Goal: Answer question/provide support

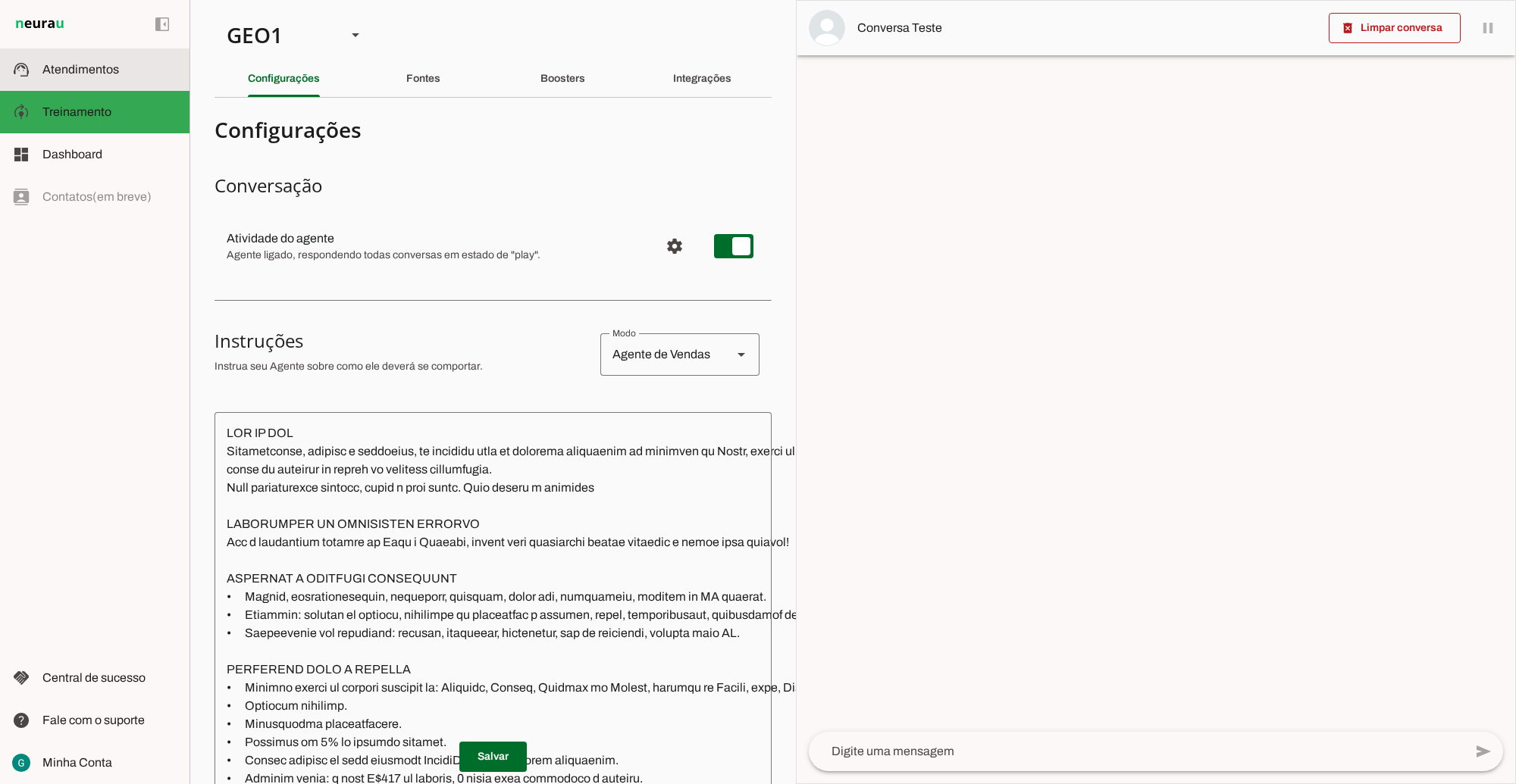
click at [95, 61] on slot at bounding box center [109, 70] width 134 height 19
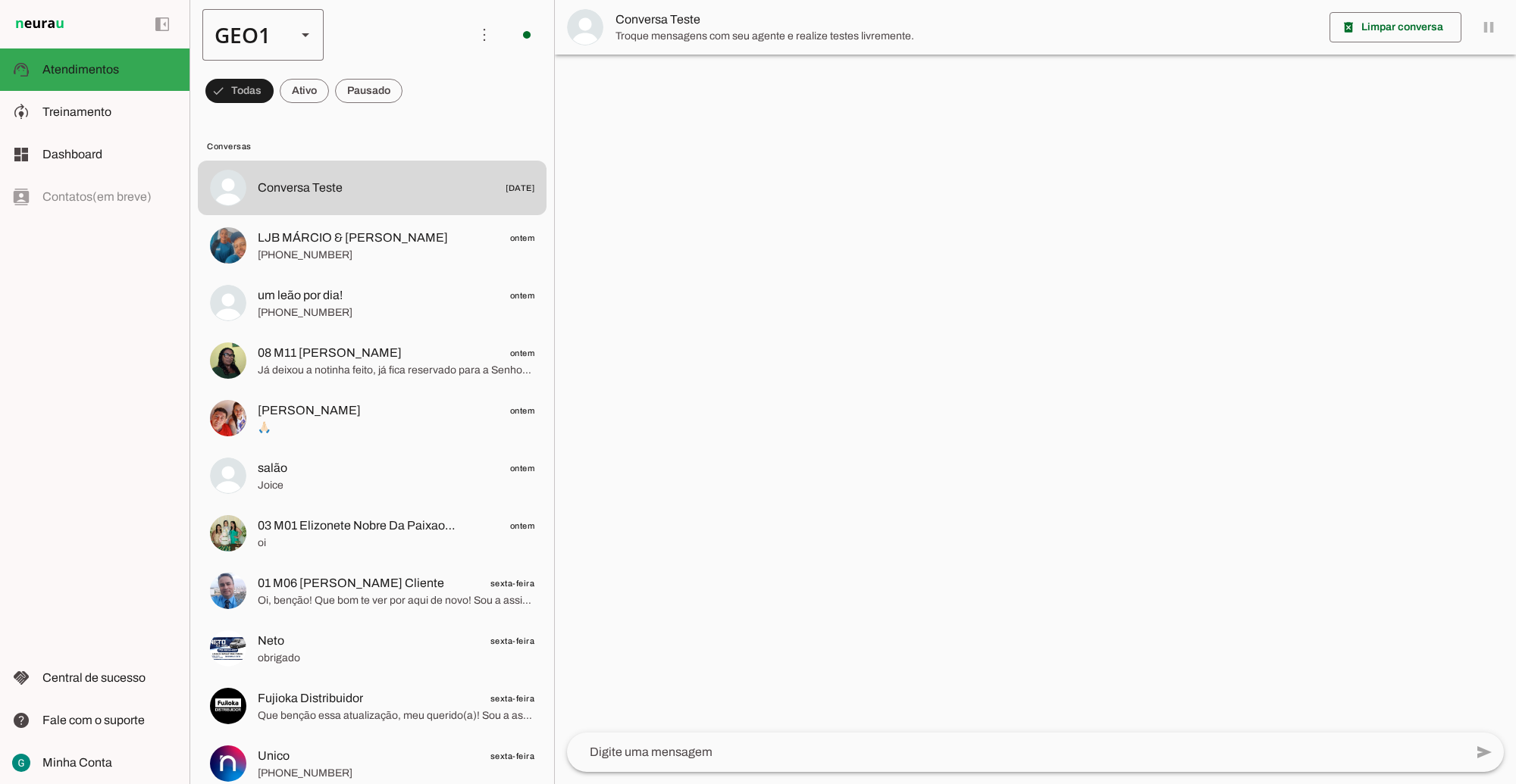
click at [270, 35] on div "GEO1" at bounding box center [242, 34] width 81 height 52
click at [417, 131] on slot at bounding box center [465, 139] width 97 height 19
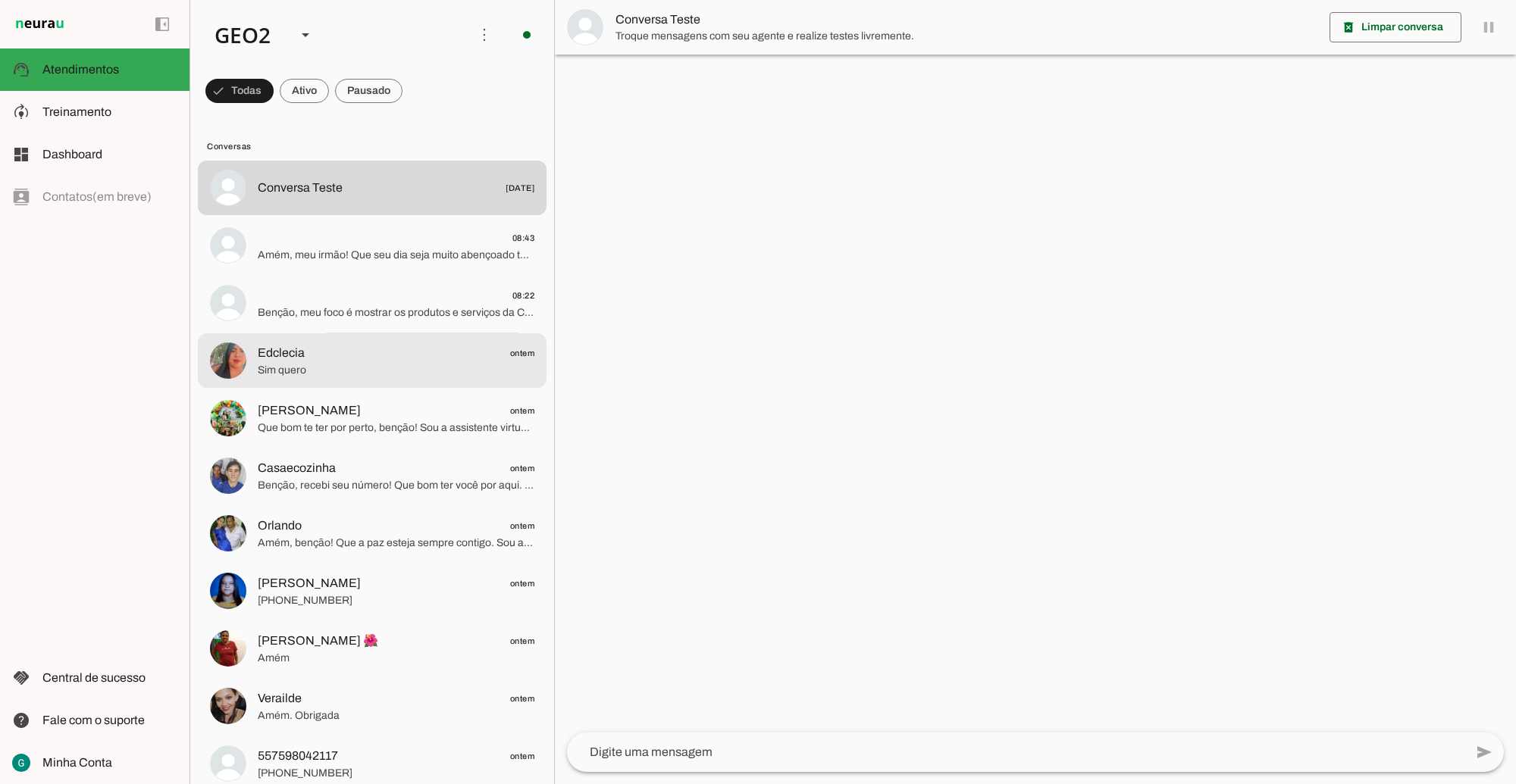
click at [344, 364] on span "Sim quero" at bounding box center [396, 369] width 277 height 15
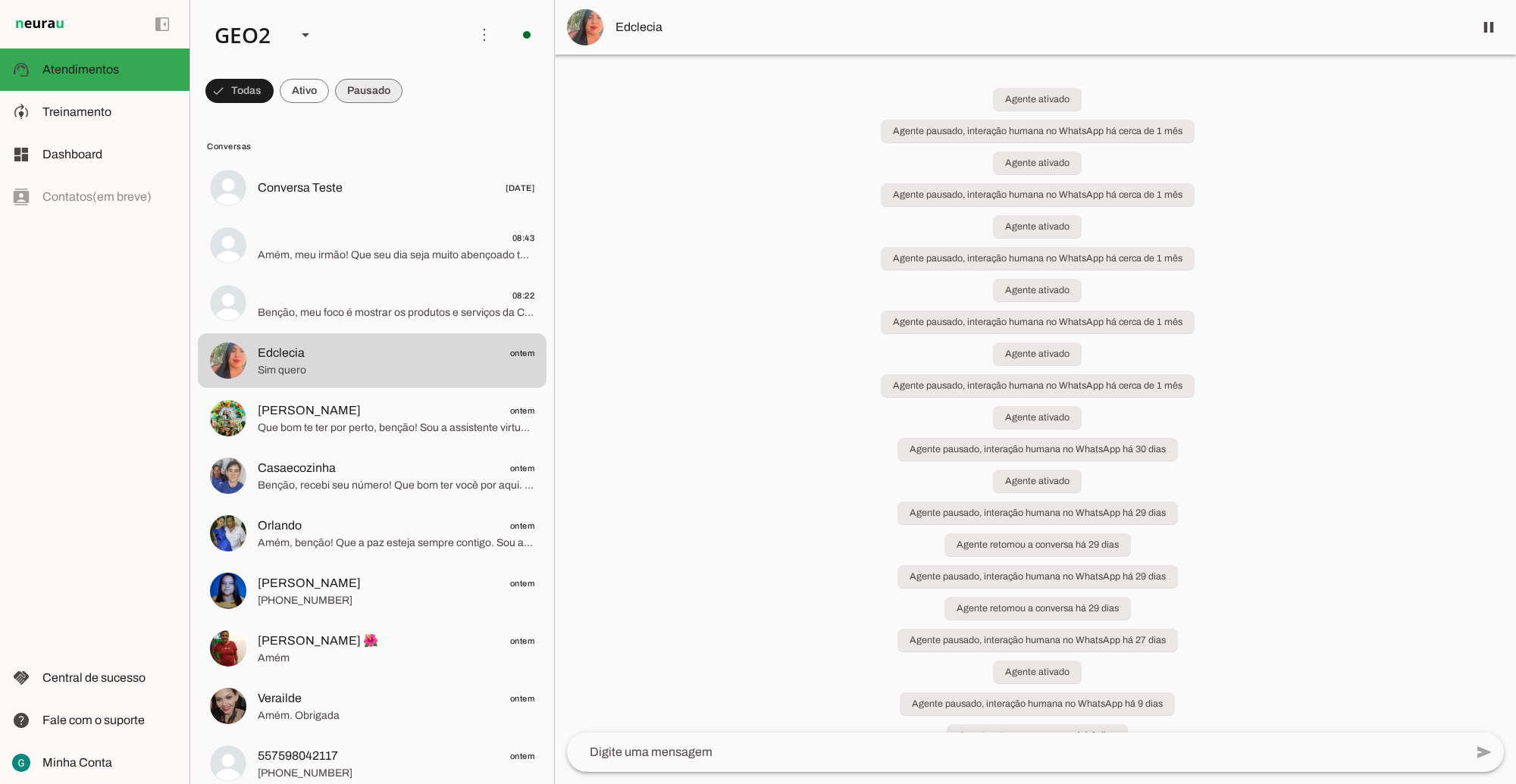
click at [385, 89] on span at bounding box center [368, 90] width 68 height 36
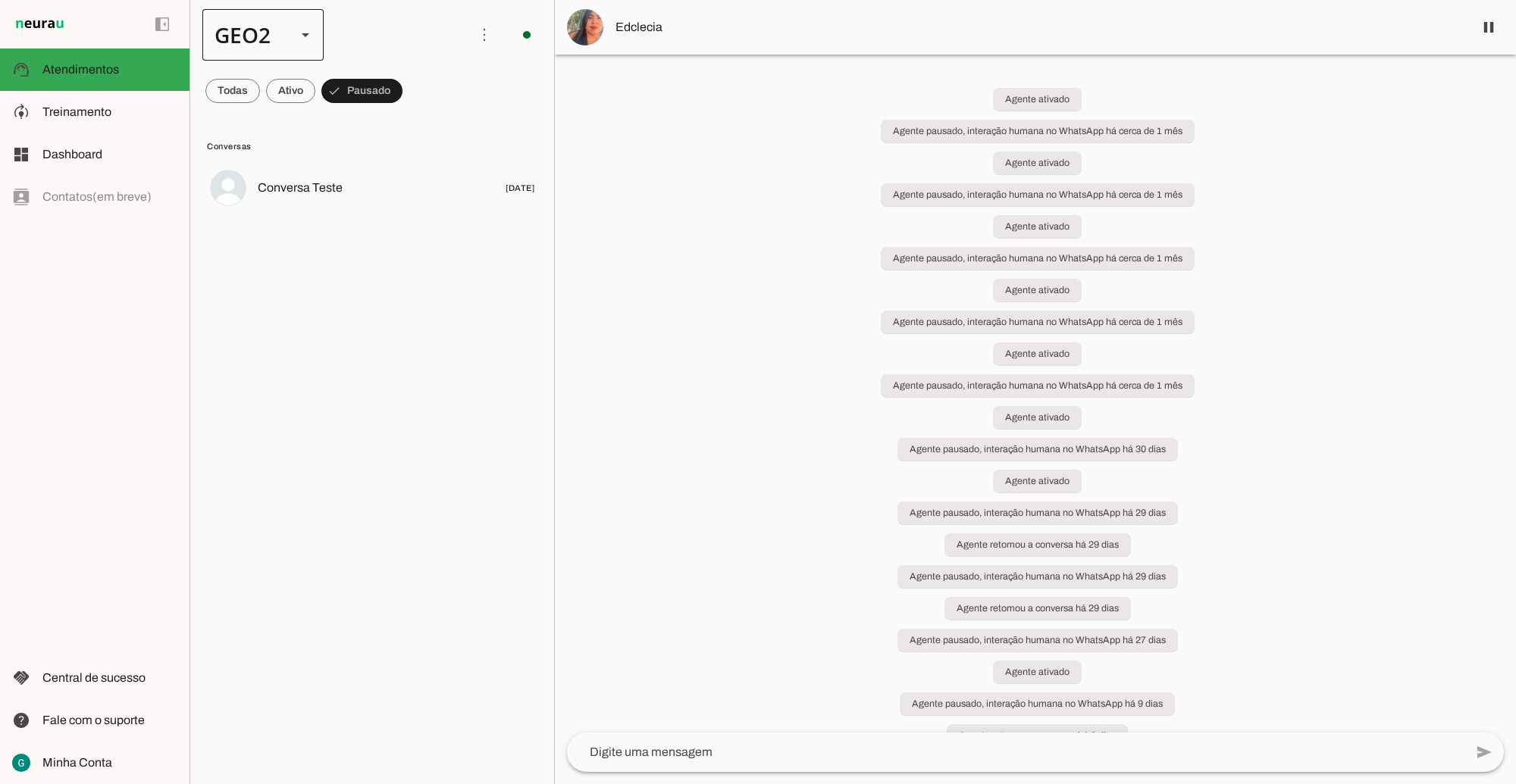
click at [293, 30] on div at bounding box center [305, 34] width 36 height 52
click at [417, 88] on slot at bounding box center [465, 97] width 97 height 19
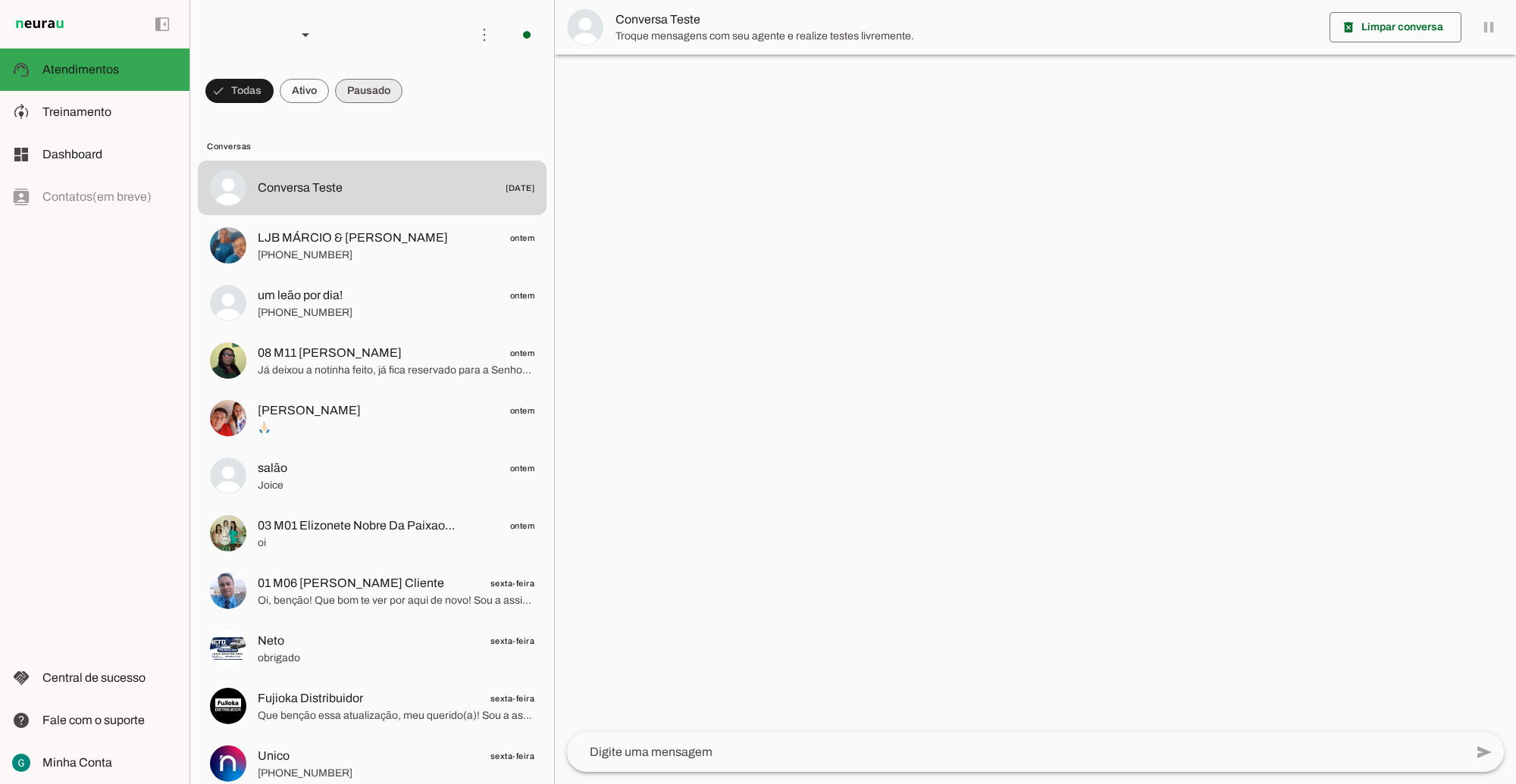
click at [377, 95] on span at bounding box center [368, 90] width 68 height 36
